Goal: Information Seeking & Learning: Learn about a topic

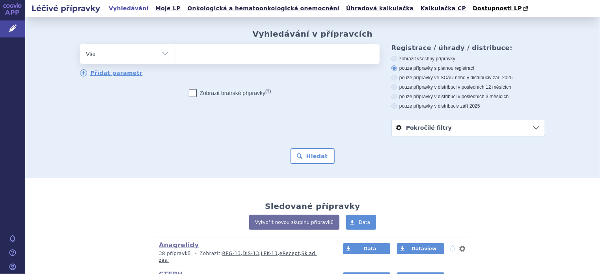
click at [188, 56] on ul at bounding box center [277, 52] width 205 height 17
click at [175, 56] on select at bounding box center [175, 54] width 0 height 20
type input "te"
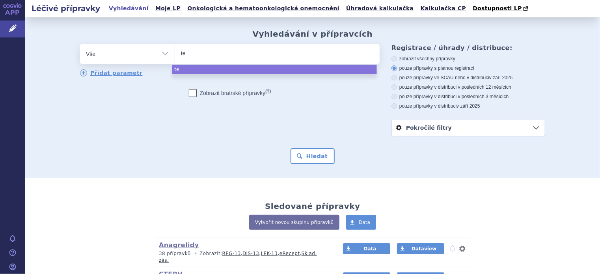
type input "tet"
type input "tetm"
type input "tetmo"
type input "tetmod"
type input "tetmodi"
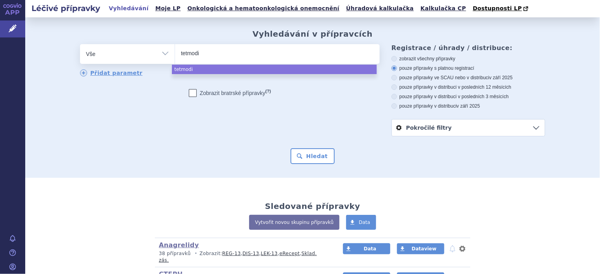
type input "tetmodis"
select select "tetmodis"
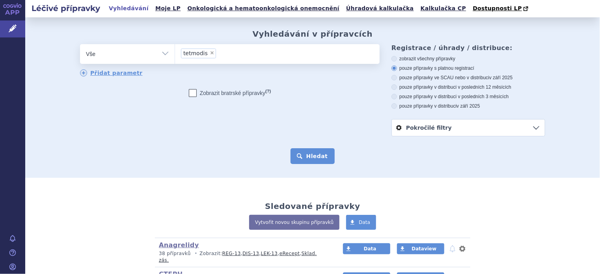
click at [302, 158] on button "Hledat" at bounding box center [313, 156] width 45 height 16
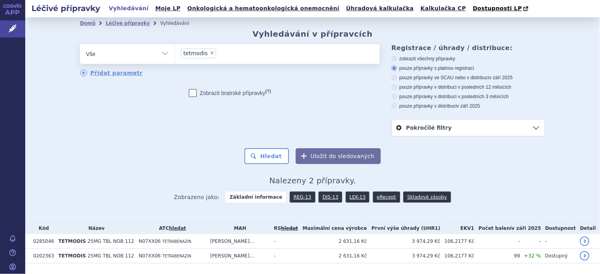
scroll to position [21, 0]
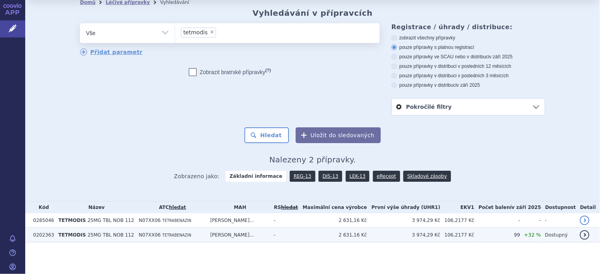
click at [103, 236] on span "25MG TBL NOB 112" at bounding box center [111, 235] width 47 height 6
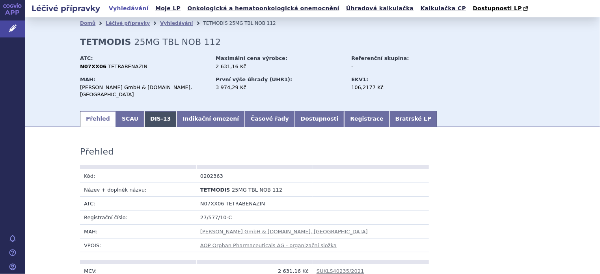
click at [146, 118] on link "DIS-13" at bounding box center [160, 119] width 32 height 16
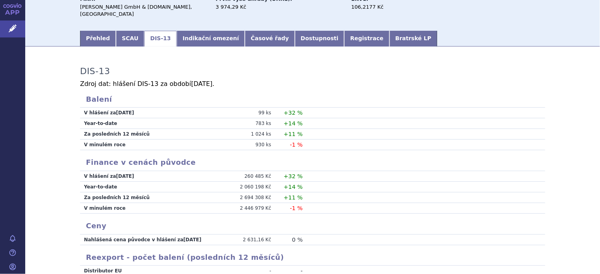
scroll to position [80, 0]
click at [296, 35] on link "Dostupnosti" at bounding box center [320, 39] width 50 height 16
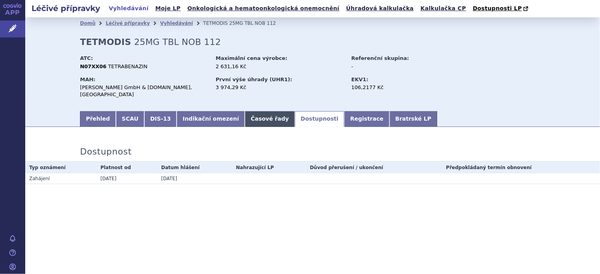
click at [245, 115] on link "Časové řady" at bounding box center [270, 119] width 50 height 16
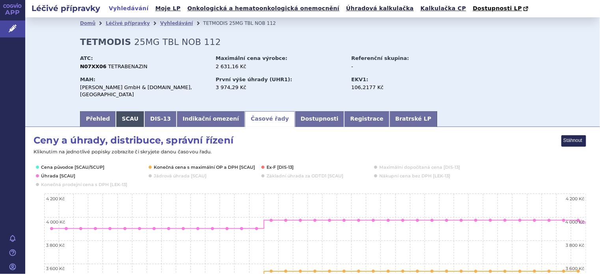
click at [126, 111] on link "SCAU" at bounding box center [130, 119] width 28 height 16
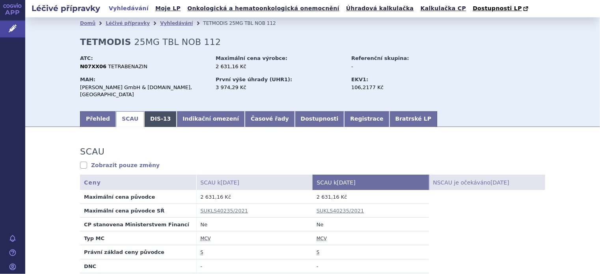
click at [156, 114] on link "DIS-13" at bounding box center [160, 119] width 32 height 16
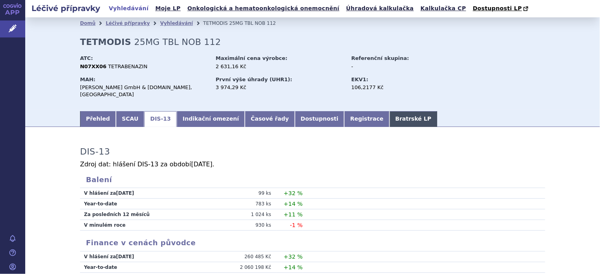
click at [390, 118] on link "Bratrské LP" at bounding box center [414, 119] width 48 height 16
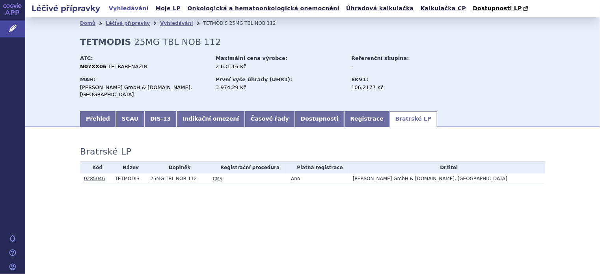
click at [90, 176] on link "0285046" at bounding box center [94, 179] width 21 height 6
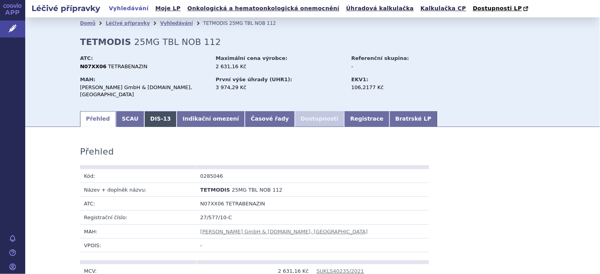
click at [146, 113] on link "DIS-13" at bounding box center [160, 119] width 32 height 16
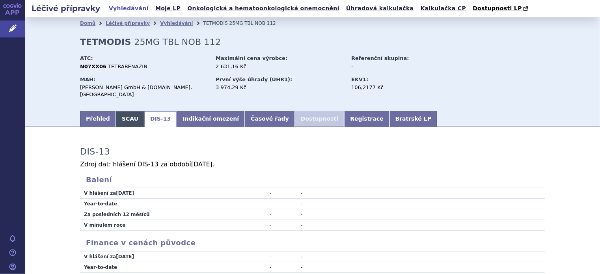
click at [119, 113] on link "SCAU" at bounding box center [130, 119] width 28 height 16
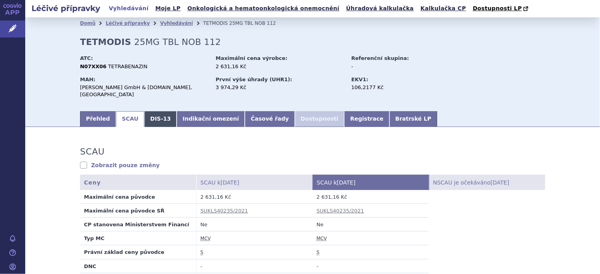
click at [152, 112] on link "DIS-13" at bounding box center [160, 119] width 32 height 16
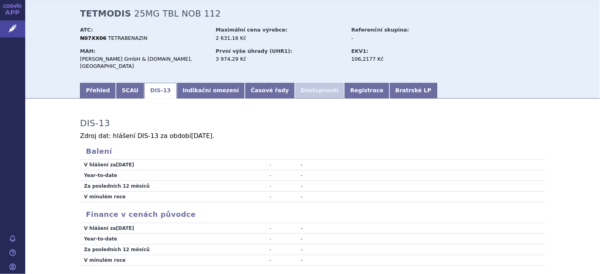
scroll to position [28, 0]
click at [124, 86] on link "SCAU" at bounding box center [130, 91] width 28 height 16
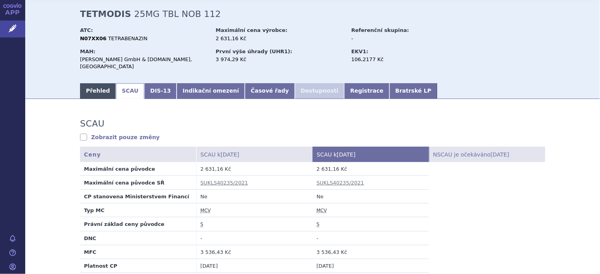
click at [98, 86] on link "Přehled" at bounding box center [98, 91] width 36 height 16
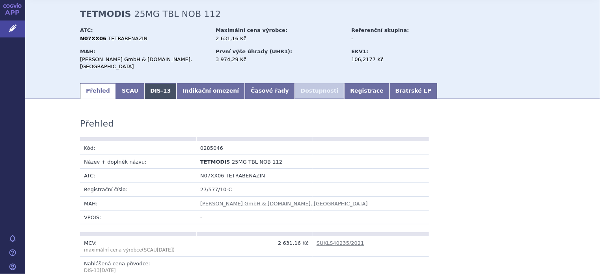
click at [149, 90] on link "DIS-13" at bounding box center [160, 91] width 32 height 16
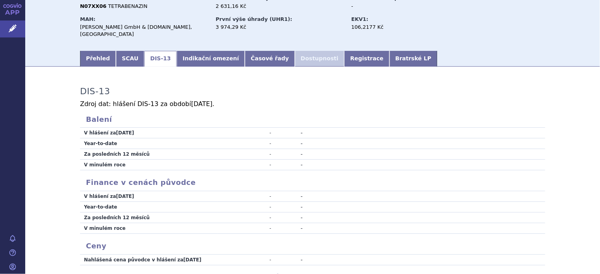
scroll to position [32, 0]
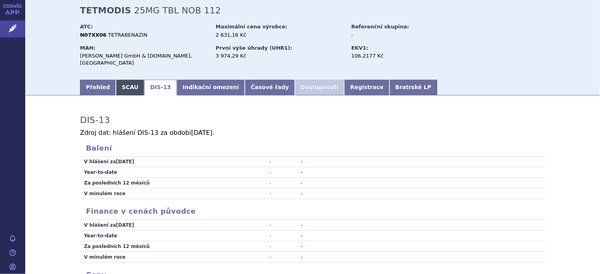
click at [125, 85] on link "SCAU" at bounding box center [130, 88] width 28 height 16
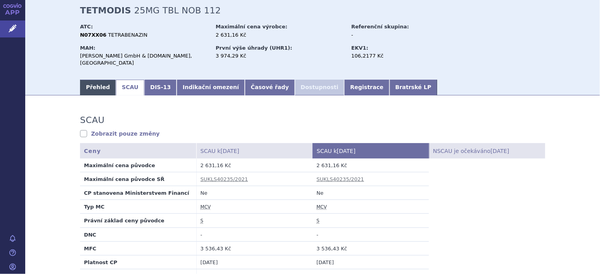
click at [96, 85] on link "Přehled" at bounding box center [98, 88] width 36 height 16
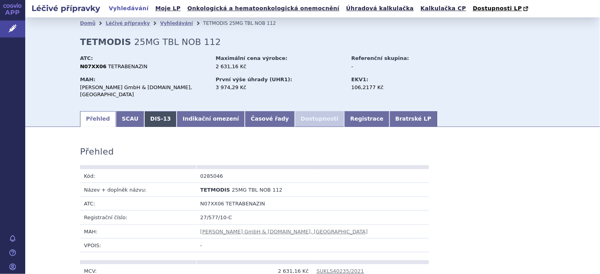
click at [149, 112] on link "DIS-13" at bounding box center [160, 119] width 32 height 16
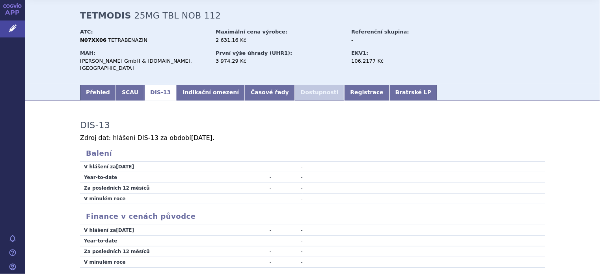
scroll to position [27, 0]
click at [245, 85] on link "Časové řady" at bounding box center [270, 92] width 50 height 16
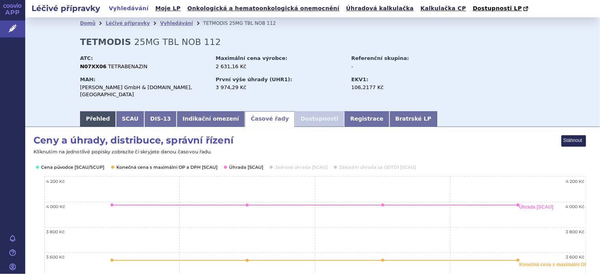
click at [95, 114] on link "Přehled" at bounding box center [98, 119] width 36 height 16
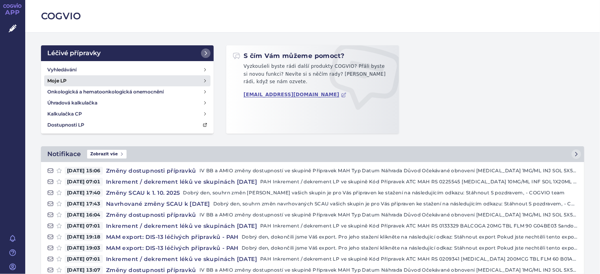
click at [62, 78] on h4 "Moje LP" at bounding box center [56, 81] width 19 height 8
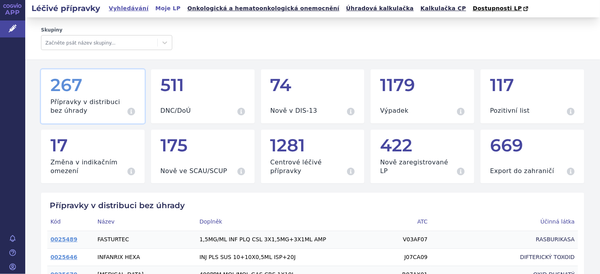
click at [126, 9] on link "Vyhledávání" at bounding box center [128, 8] width 45 height 11
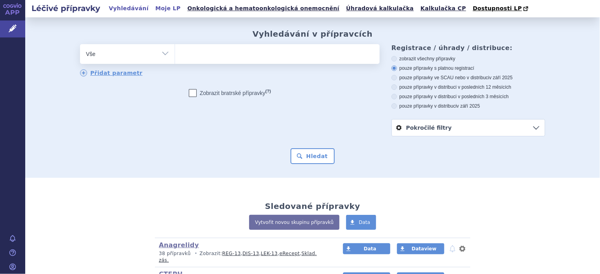
click at [153, 10] on link "Moje LP" at bounding box center [168, 8] width 30 height 11
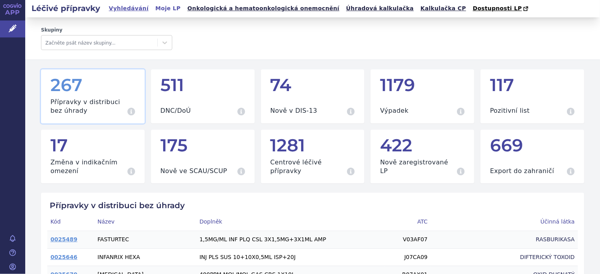
click at [119, 6] on link "Vyhledávání" at bounding box center [128, 8] width 45 height 11
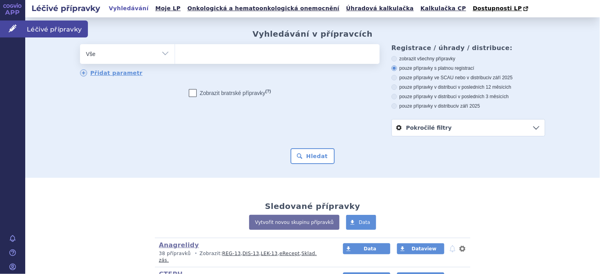
click at [13, 28] on icon at bounding box center [13, 28] width 8 height 8
click at [473, 8] on span "Dostupnosti LP" at bounding box center [497, 8] width 49 height 6
click at [13, 7] on link "APP" at bounding box center [12, 10] width 25 height 21
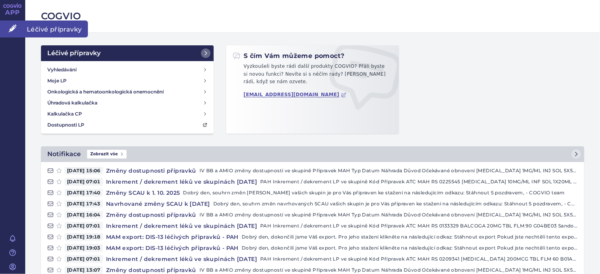
click at [8, 26] on link "Léčivé přípravky" at bounding box center [12, 29] width 25 height 17
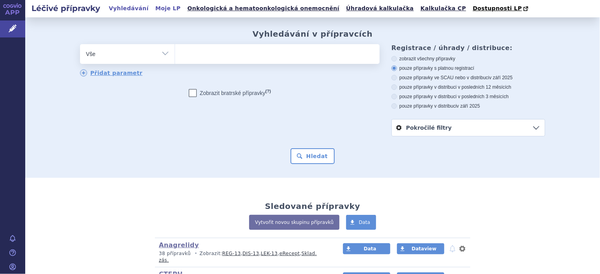
click at [156, 10] on link "Moje LP" at bounding box center [168, 8] width 30 height 11
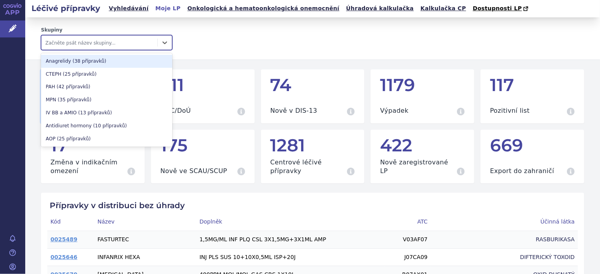
click at [82, 43] on div at bounding box center [99, 42] width 108 height 9
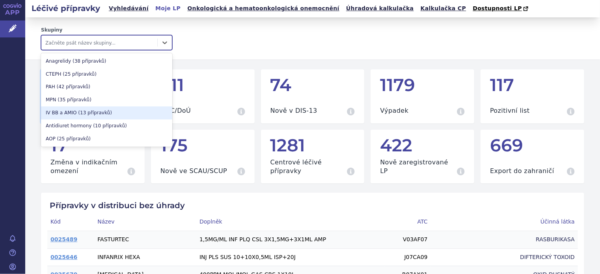
click at [63, 115] on div "IV BB a AMIO (13 přípravků)" at bounding box center [106, 112] width 131 height 13
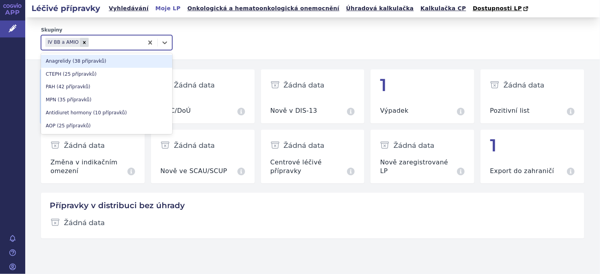
click at [90, 43] on div at bounding box center [114, 42] width 49 height 9
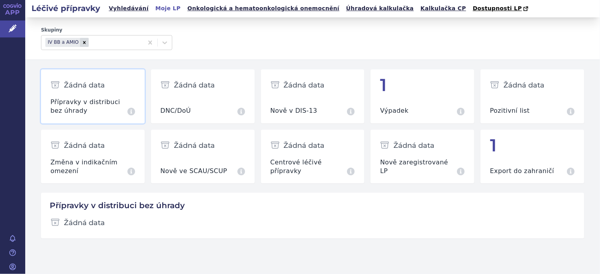
click at [218, 33] on div "Skupiny IV BB a AMIO" at bounding box center [312, 38] width 543 height 23
click at [82, 44] on icon "Remove IV BB a AMIO" at bounding box center [85, 43] width 6 height 6
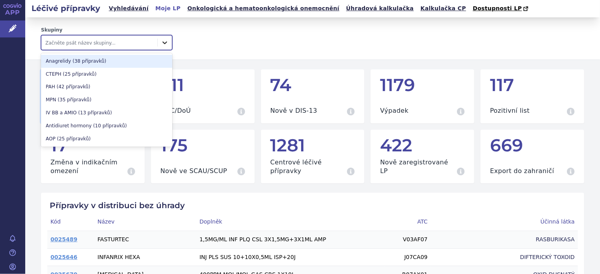
click at [165, 45] on icon at bounding box center [165, 43] width 8 height 8
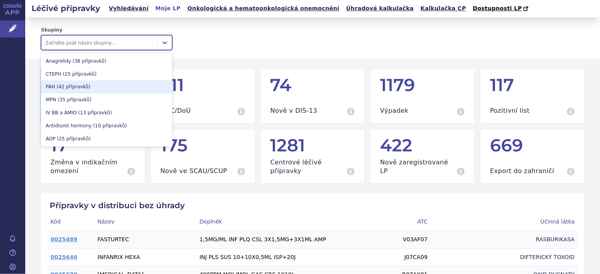
click at [122, 82] on div "PAH (42 přípravků)" at bounding box center [106, 86] width 131 height 13
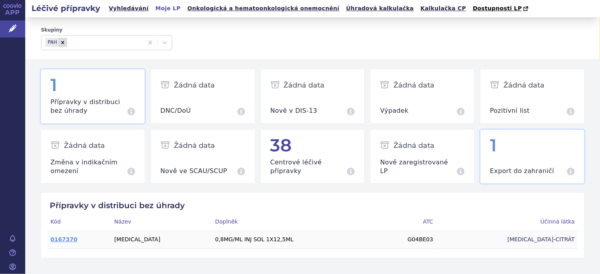
click at [502, 155] on div "1" at bounding box center [532, 145] width 85 height 19
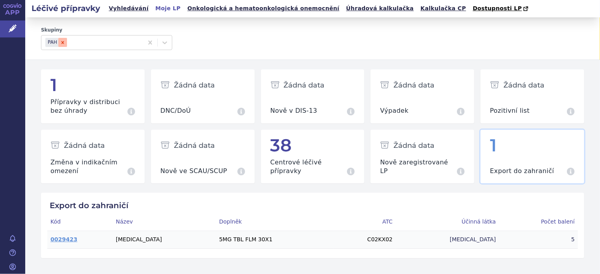
click at [62, 45] on icon "Remove PAH" at bounding box center [63, 43] width 6 height 6
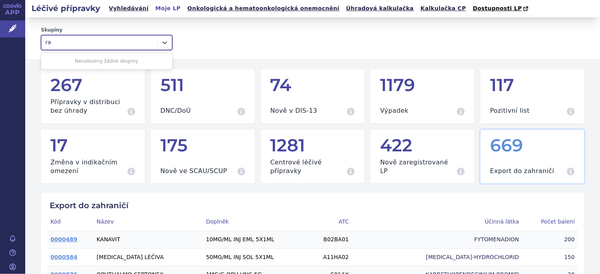
type input "r"
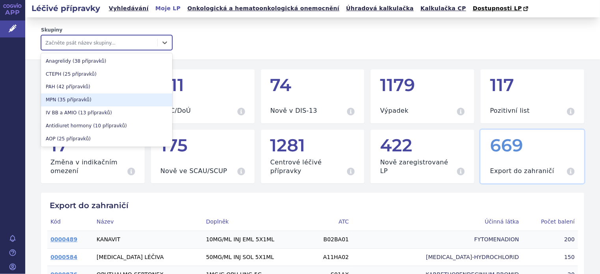
click at [77, 97] on div "MPN (35 přípravků)" at bounding box center [106, 99] width 131 height 13
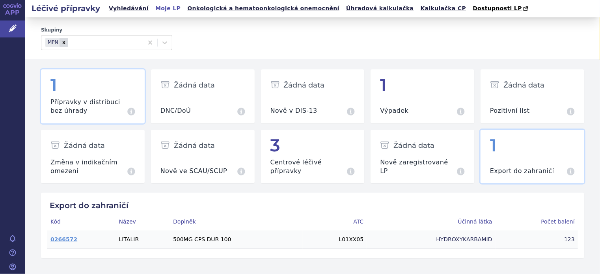
click at [106, 101] on h3 "Přípravky v distribuci bez úhrady" at bounding box center [87, 107] width 75 height 18
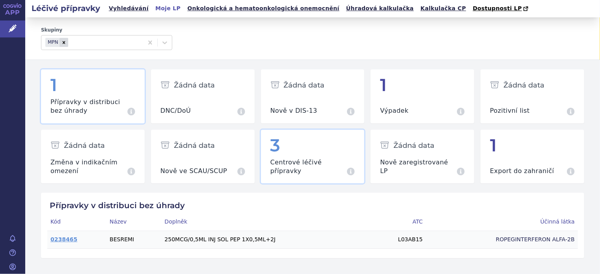
click at [284, 151] on div "3" at bounding box center [313, 145] width 85 height 19
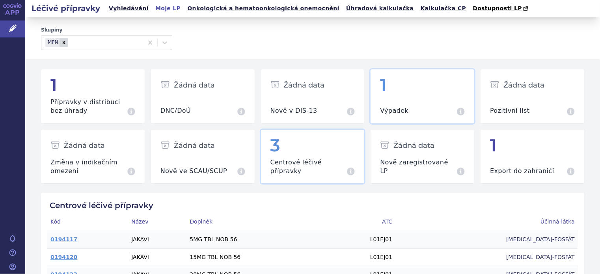
click at [397, 94] on div "1" at bounding box center [422, 85] width 85 height 19
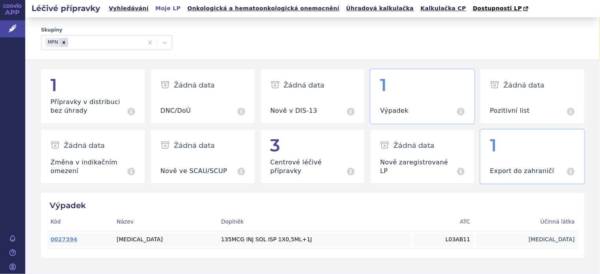
click at [513, 136] on div "1" at bounding box center [532, 145] width 85 height 19
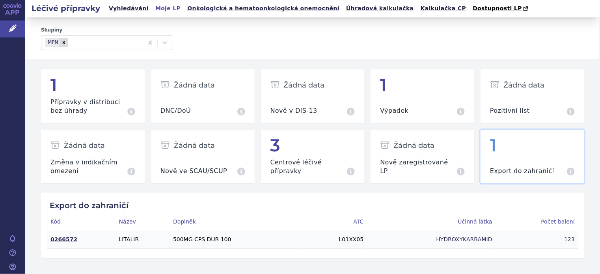
click at [61, 239] on link "0266572" at bounding box center [63, 239] width 27 height 6
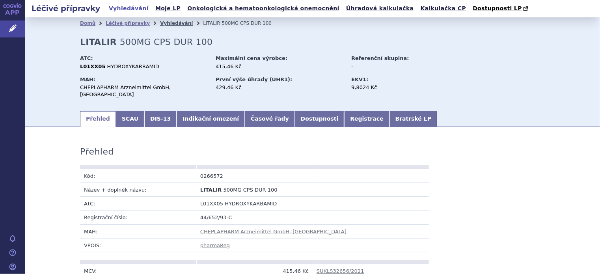
click at [162, 22] on link "Vyhledávání" at bounding box center [176, 24] width 33 height 6
click at [161, 22] on link "Vyhledávání" at bounding box center [176, 24] width 33 height 6
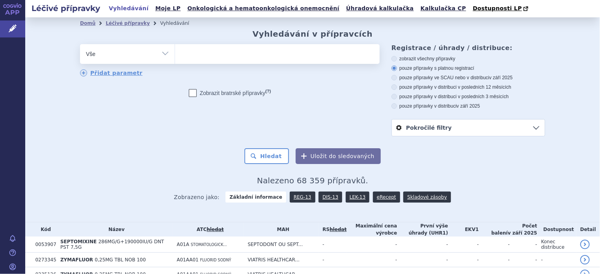
click at [166, 58] on select "Vše Přípravek/SUKL kód MAH VPOIS ATC/Aktivní látka Léková forma Síla" at bounding box center [127, 53] width 95 height 18
click at [194, 55] on ul at bounding box center [277, 52] width 205 height 17
click at [175, 55] on select at bounding box center [175, 54] width 0 height 20
click at [153, 7] on link "Moje LP" at bounding box center [168, 8] width 30 height 11
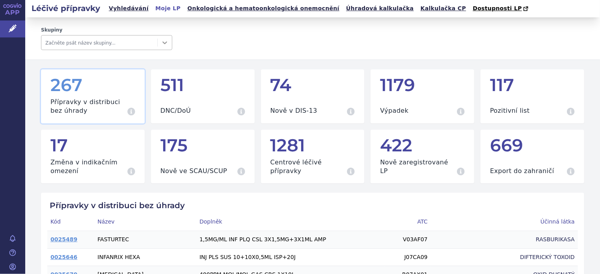
click at [163, 42] on icon at bounding box center [165, 43] width 8 height 8
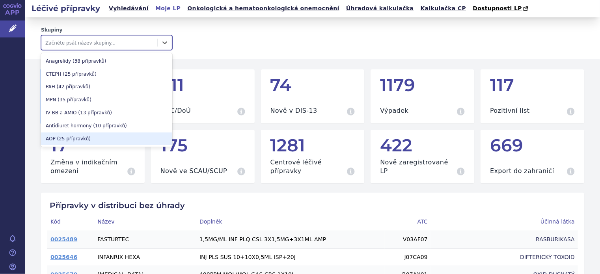
click at [131, 136] on div "AOP (25 přípravků)" at bounding box center [106, 138] width 131 height 13
